Goal: Find contact information: Find contact information

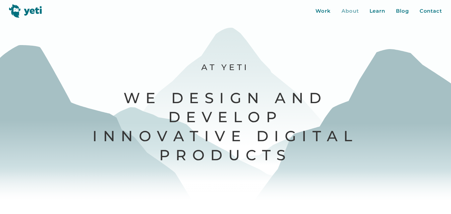
click at [347, 10] on div "About" at bounding box center [350, 11] width 17 height 8
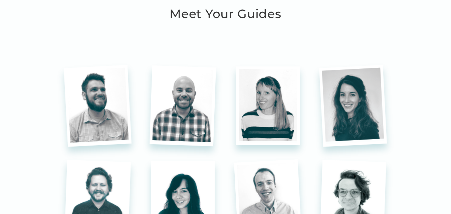
scroll to position [1643, 0]
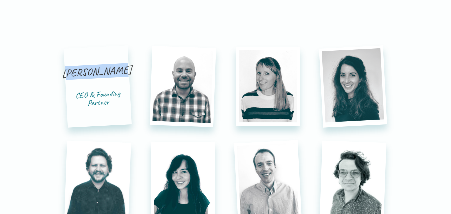
drag, startPoint x: 75, startPoint y: 75, endPoint x: 123, endPoint y: 81, distance: 48.2
click at [123, 81] on div "Tony Scherba CEO & Founding Partner" at bounding box center [97, 86] width 59 height 43
drag, startPoint x: 74, startPoint y: 76, endPoint x: 119, endPoint y: 82, distance: 45.4
click at [119, 82] on div "Tony Scherba" at bounding box center [97, 78] width 71 height 28
copy div "Tony Scherba"
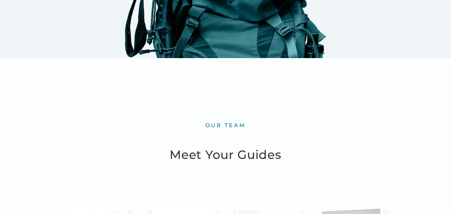
scroll to position [1602, 0]
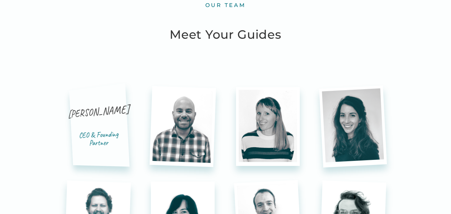
drag, startPoint x: 89, startPoint y: 135, endPoint x: 28, endPoint y: 123, distance: 62.0
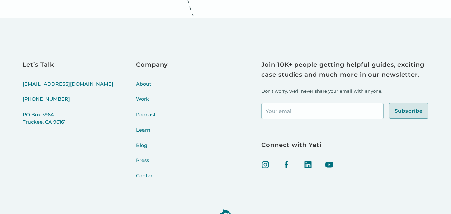
scroll to position [2634, 0]
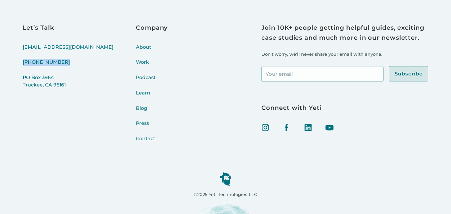
drag, startPoint x: 17, startPoint y: 62, endPoint x: 69, endPoint y: 67, distance: 53.0
click at [69, 67] on div "Let’s Talk hello@yeti.co (415) 766-4198 PO Box 3964 Truckee, CA 96161 Company A…" at bounding box center [225, 97] width 451 height 233
copy link "[PHONE_NUMBER]"
click at [136, 138] on link "Contact" at bounding box center [152, 142] width 32 height 15
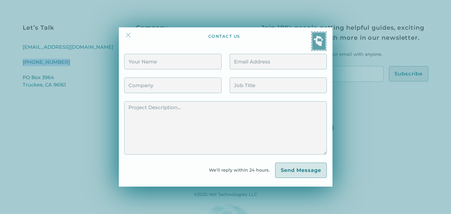
click at [129, 34] on img at bounding box center [128, 35] width 8 height 8
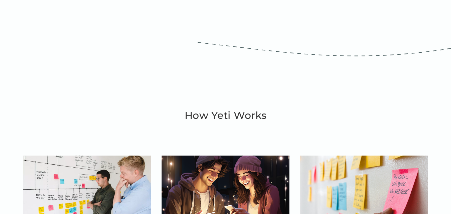
scroll to position [1953, 0]
